Goal: Information Seeking & Learning: Find specific fact

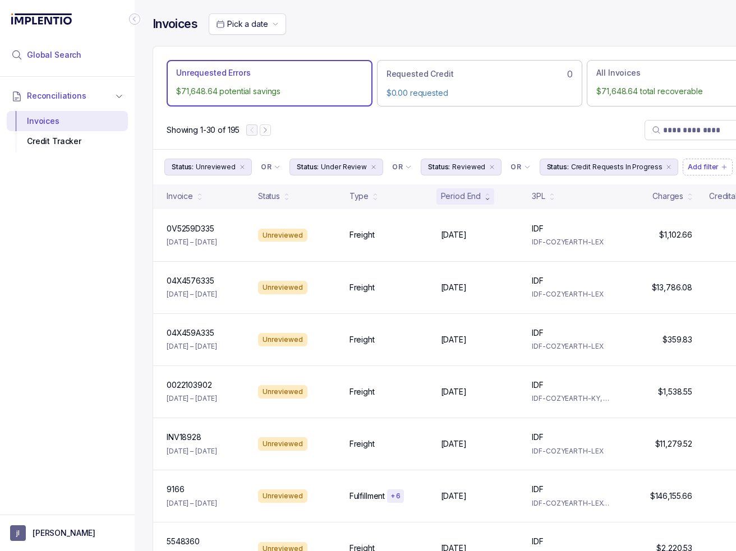
click at [86, 58] on li "Global Search" at bounding box center [67, 55] width 121 height 25
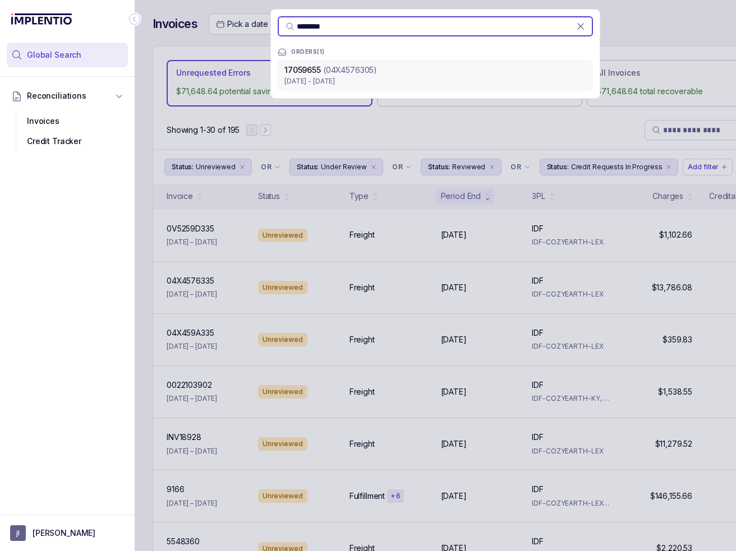
type input "********"
click at [390, 77] on p "[DATE] - [DATE]" at bounding box center [435, 81] width 302 height 11
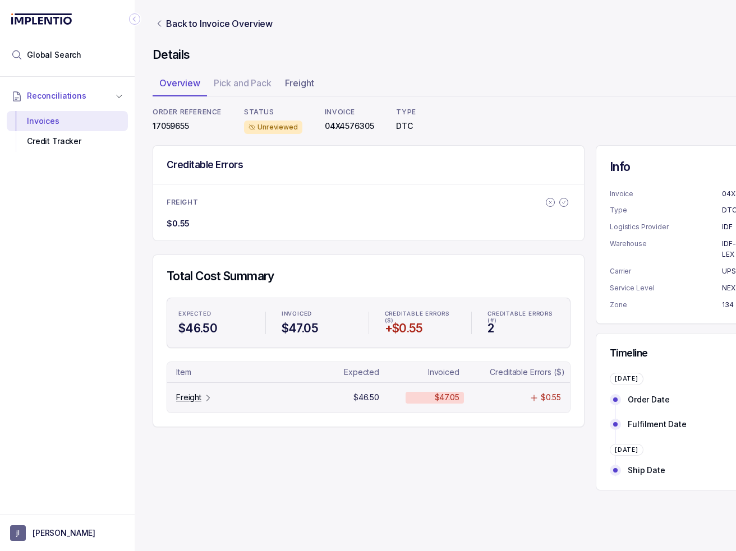
click at [200, 396] on p "Freight" at bounding box center [188, 397] width 25 height 11
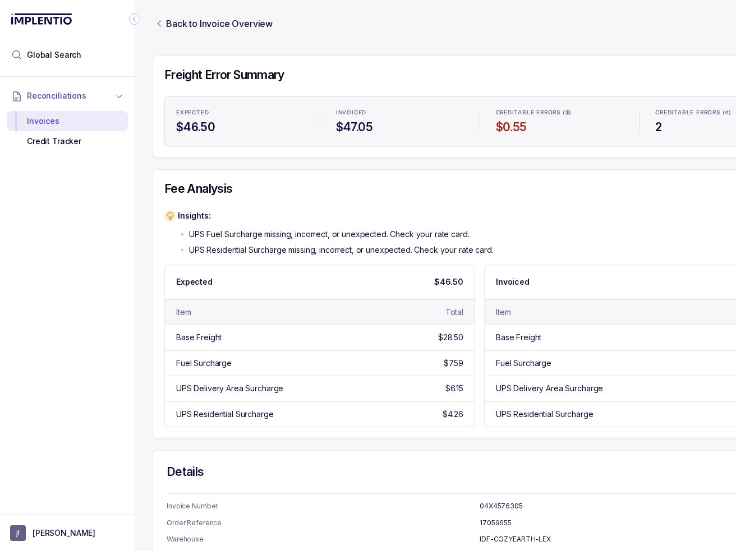
scroll to position [112, 0]
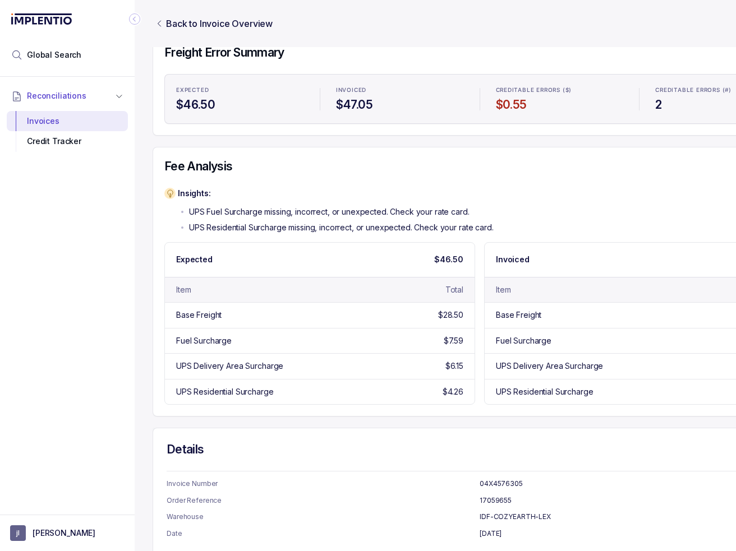
click at [135, 19] on icon "Collapse Icon" at bounding box center [134, 18] width 11 height 11
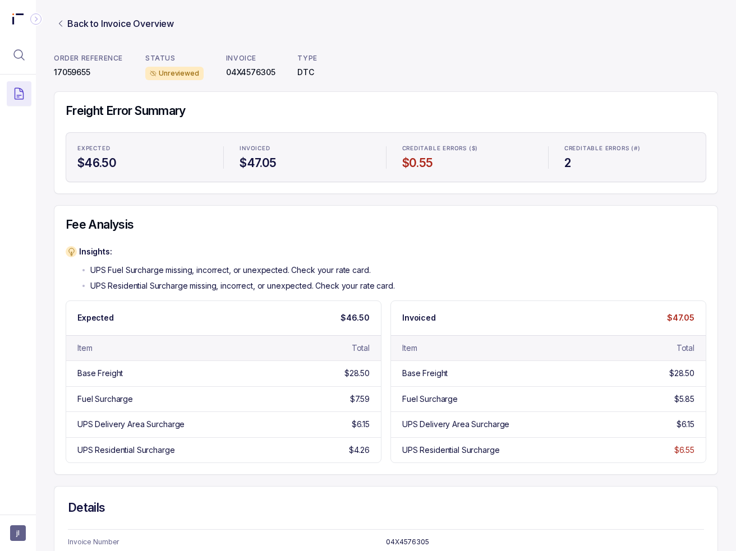
scroll to position [56, 0]
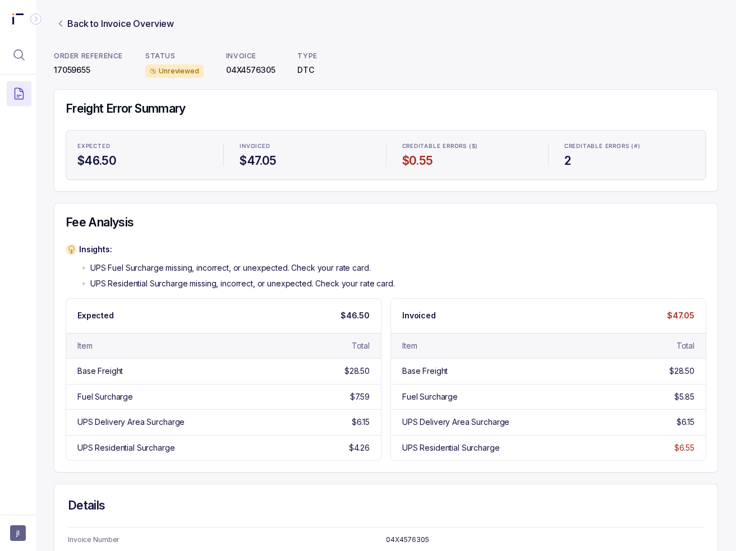
click at [237, 69] on p "04X4576305" at bounding box center [250, 70] width 49 height 11
copy p "04X4576305"
click at [82, 67] on p "17059655" at bounding box center [88, 70] width 69 height 11
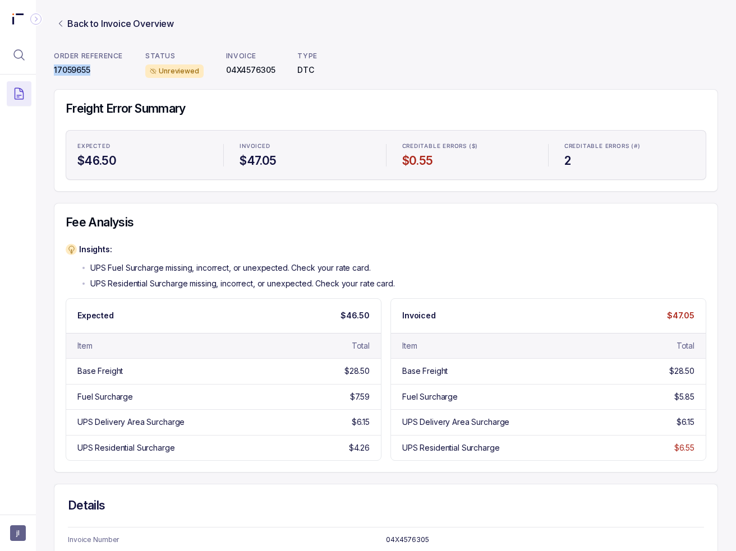
copy p "17059655"
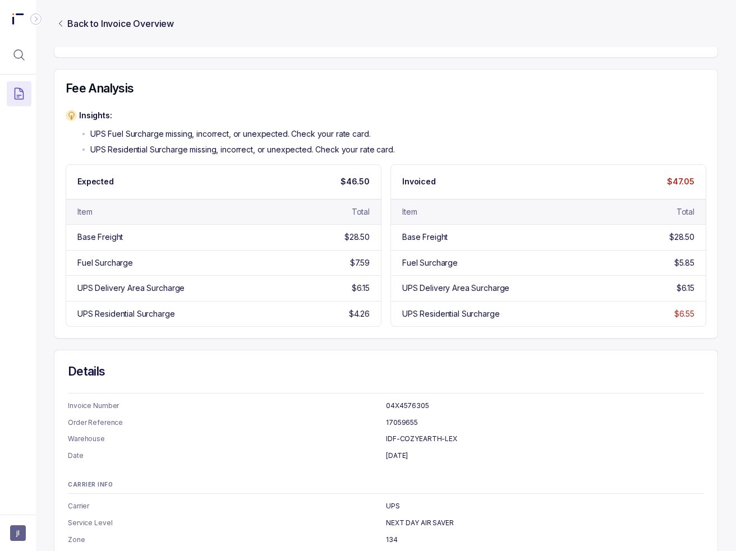
scroll to position [260, 0]
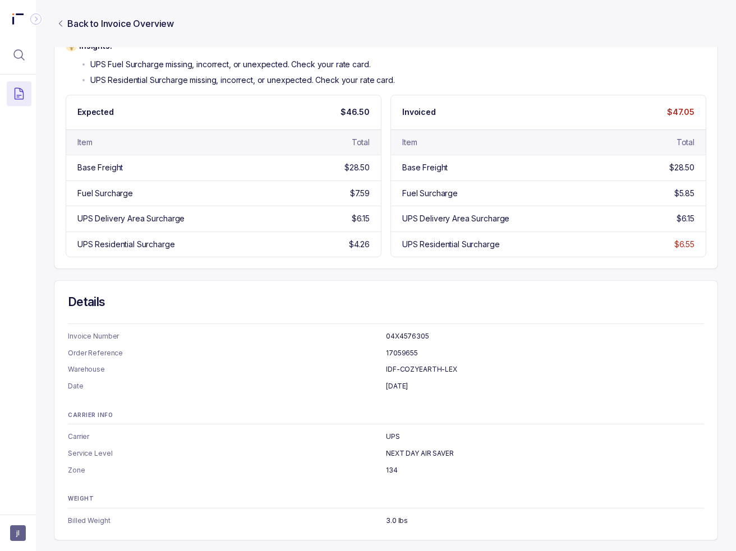
drag, startPoint x: 98, startPoint y: 379, endPoint x: 228, endPoint y: 363, distance: 131.7
click at [98, 381] on p "Date" at bounding box center [227, 386] width 318 height 11
click at [550, 525] on div "Details Invoice Number 04X4576305 Order Reference 17059655 Warehouse IDF-COZYEA…" at bounding box center [386, 410] width 664 height 260
drag, startPoint x: 182, startPoint y: 270, endPoint x: 199, endPoint y: 269, distance: 17.4
click at [182, 270] on div "Freight Error Summary Expected $46.50 Invoiced $47.05 Creditable Errors ($) $0.…" at bounding box center [386, 213] width 664 height 655
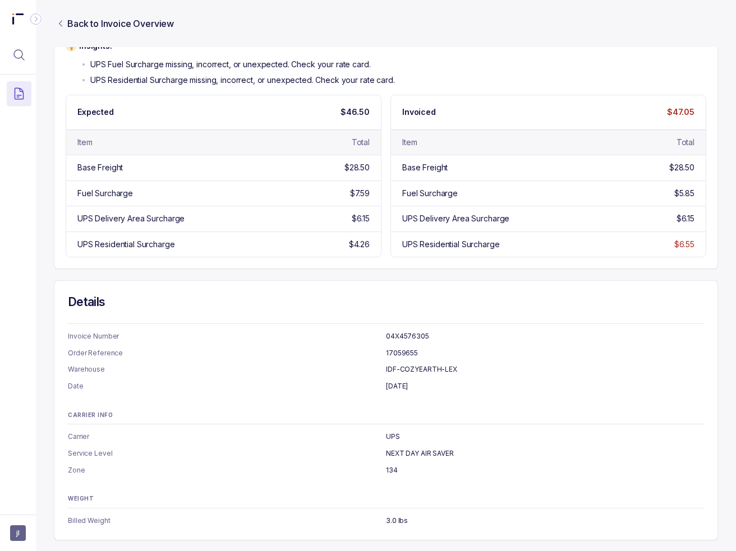
click at [610, 61] on div "Insights: UPS Fuel Surcharge missing, incorrect, or unexpected. Check your rate…" at bounding box center [386, 62] width 641 height 45
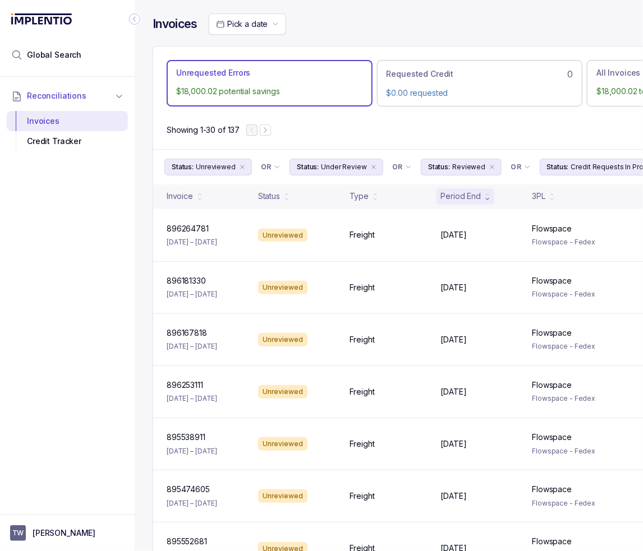
click at [456, 24] on div "Pick a date" at bounding box center [508, 23] width 598 height 21
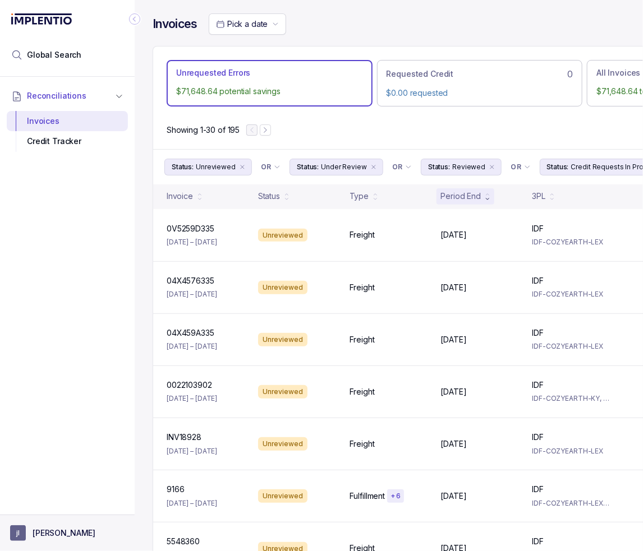
click at [79, 522] on aside "jl justin lau" at bounding box center [67, 533] width 135 height 36
click at [57, 531] on p "[PERSON_NAME]" at bounding box center [64, 533] width 63 height 11
click at [49, 514] on p "Logout" at bounding box center [73, 509] width 93 height 11
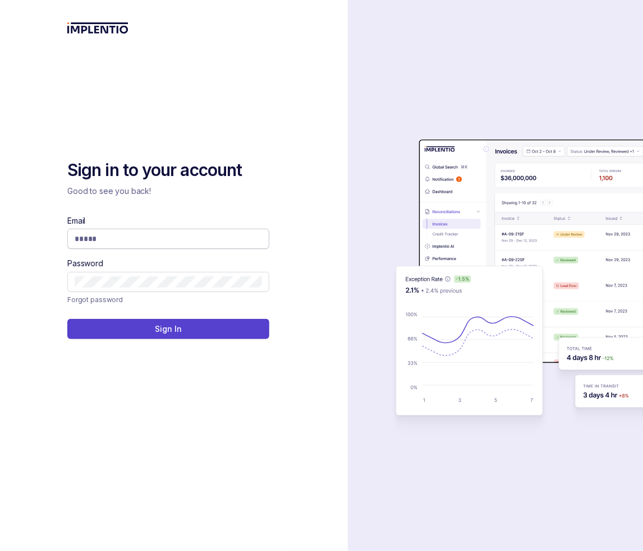
click at [163, 242] on input "Email" at bounding box center [168, 238] width 187 height 11
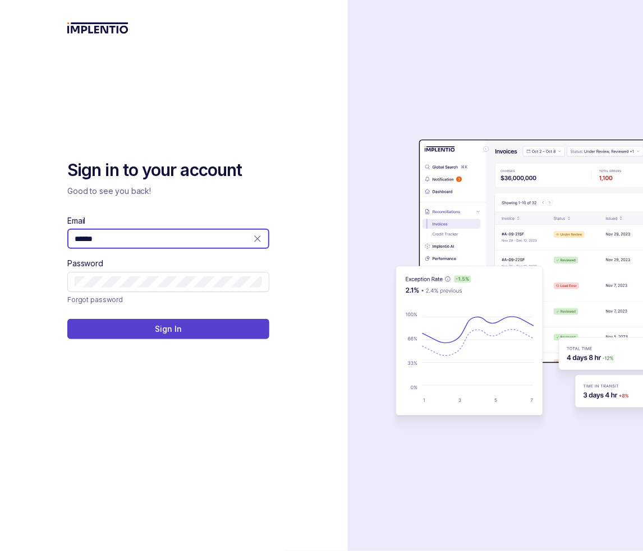
type input "**********"
